Goal: Navigation & Orientation: Find specific page/section

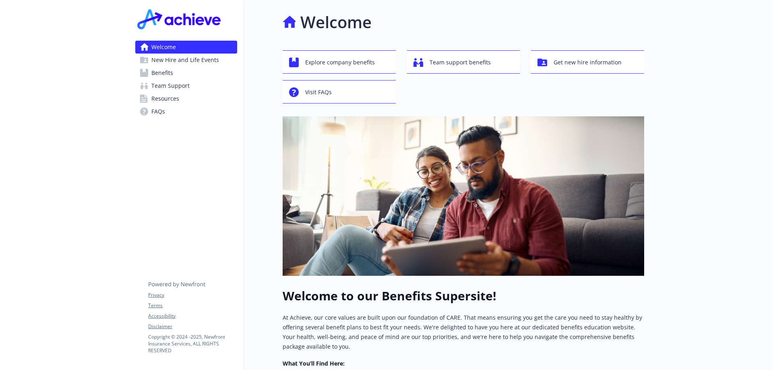
click at [173, 99] on span "Resources" at bounding box center [165, 98] width 28 height 13
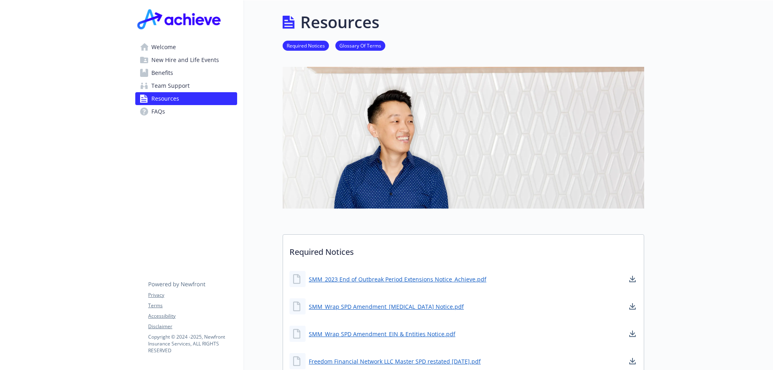
click at [167, 60] on span "New Hire and Life Events" at bounding box center [185, 60] width 68 height 13
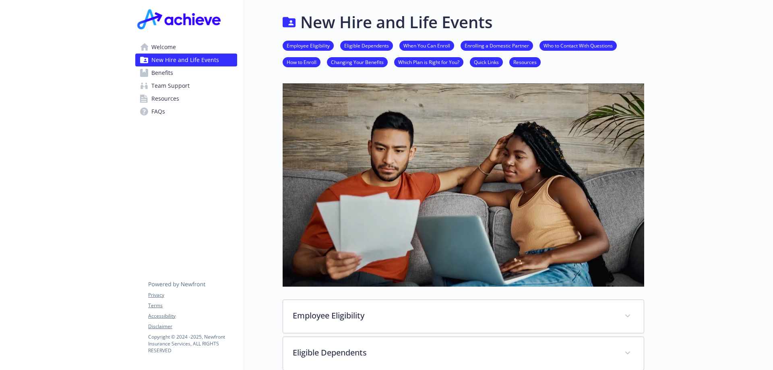
click at [165, 72] on span "Benefits" at bounding box center [162, 72] width 22 height 13
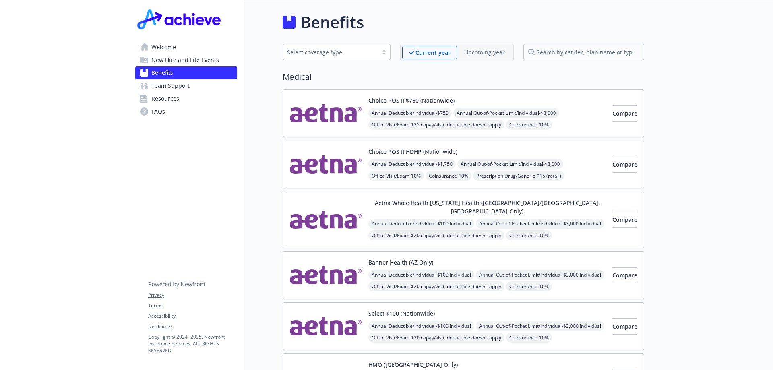
click at [169, 85] on span "Team Support" at bounding box center [170, 85] width 38 height 13
